Goal: Information Seeking & Learning: Learn about a topic

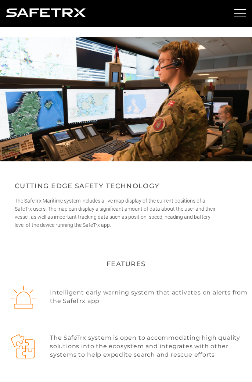
scroll to position [164, 0]
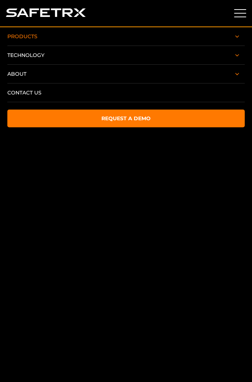
click at [238, 36] on img at bounding box center [237, 37] width 15 height 14
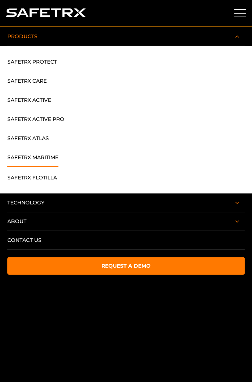
click at [42, 99] on link "SafeTrx Active" at bounding box center [29, 101] width 44 height 13
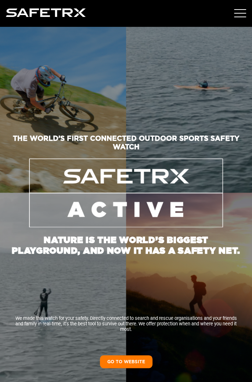
click at [135, 361] on link "GO TO WEBSITE" at bounding box center [126, 362] width 53 height 13
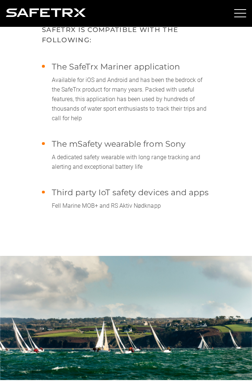
scroll to position [1081, 0]
click at [144, 149] on span "The mSafety wearable from Sony" at bounding box center [131, 144] width 159 height 10
click at [83, 172] on p "The mSafety wearable from Sony A dedicated safety wearable with long range trac…" at bounding box center [131, 155] width 159 height 32
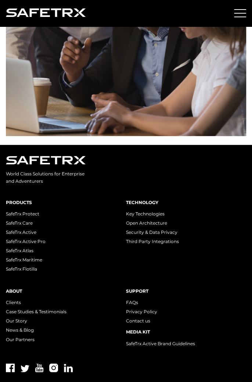
scroll to position [2756, 0]
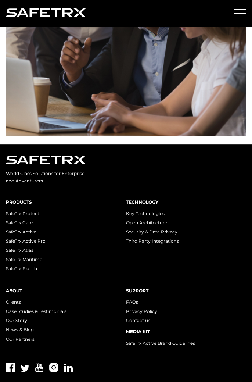
click at [31, 235] on link "SafeTrx Active" at bounding box center [21, 232] width 31 height 6
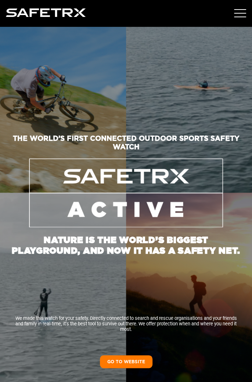
click at [123, 360] on link "GO TO WEBSITE" at bounding box center [126, 362] width 53 height 13
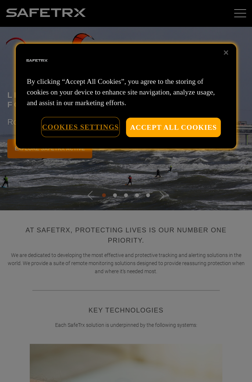
click at [96, 130] on button "Cookies Settings" at bounding box center [80, 127] width 77 height 19
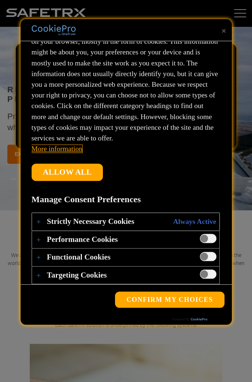
scroll to position [57, 0]
click at [210, 258] on span "Privacy Preference Center" at bounding box center [208, 256] width 17 height 9
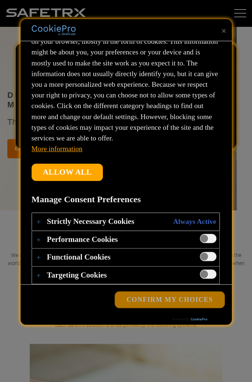
click at [177, 299] on button "Confirm My Choices" at bounding box center [169, 300] width 109 height 16
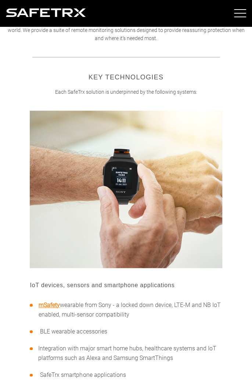
scroll to position [234, 0]
